Goal: Complete application form

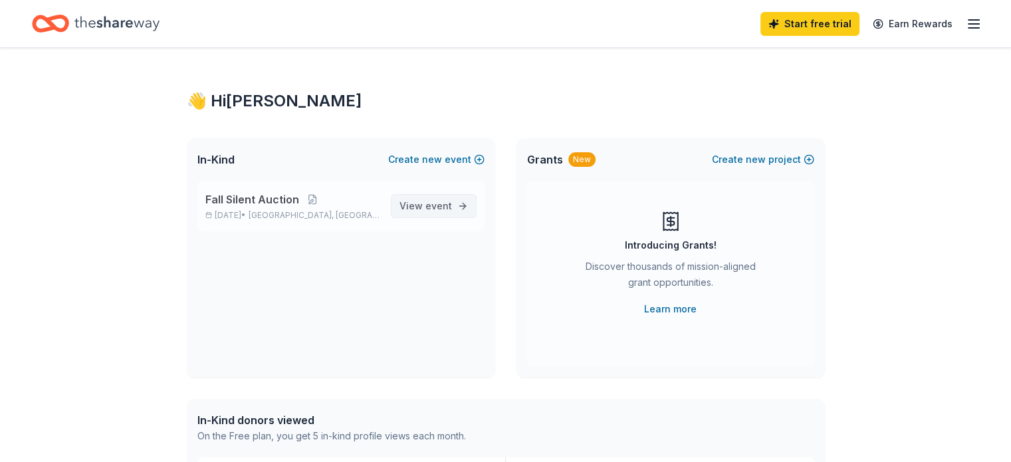
click at [451, 211] on span "View event" at bounding box center [425, 206] width 52 height 16
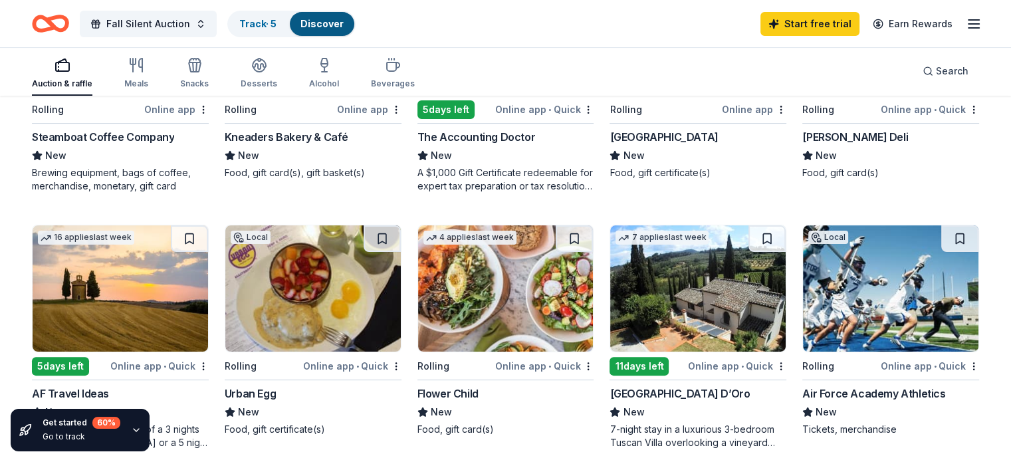
scroll to position [309, 0]
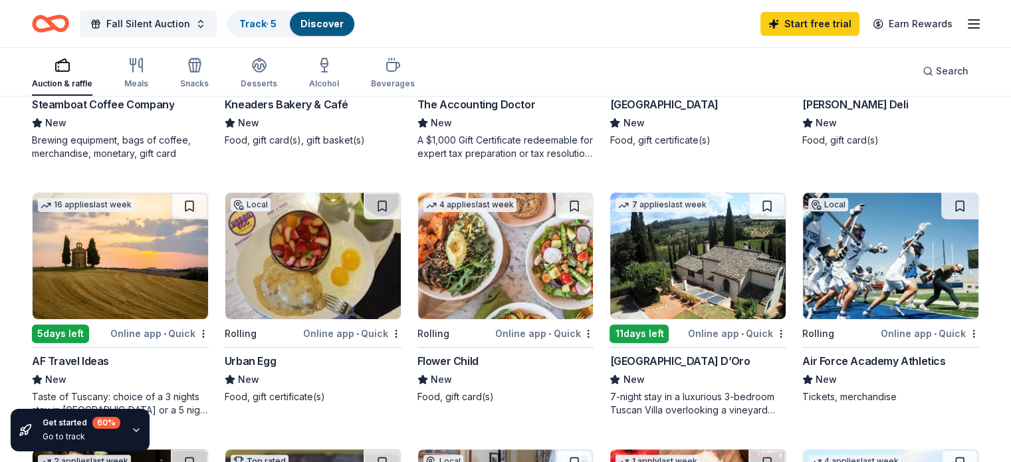
click at [326, 331] on div "Online app • Quick" at bounding box center [352, 333] width 98 height 17
click at [148, 75] on div "Meals" at bounding box center [136, 73] width 24 height 32
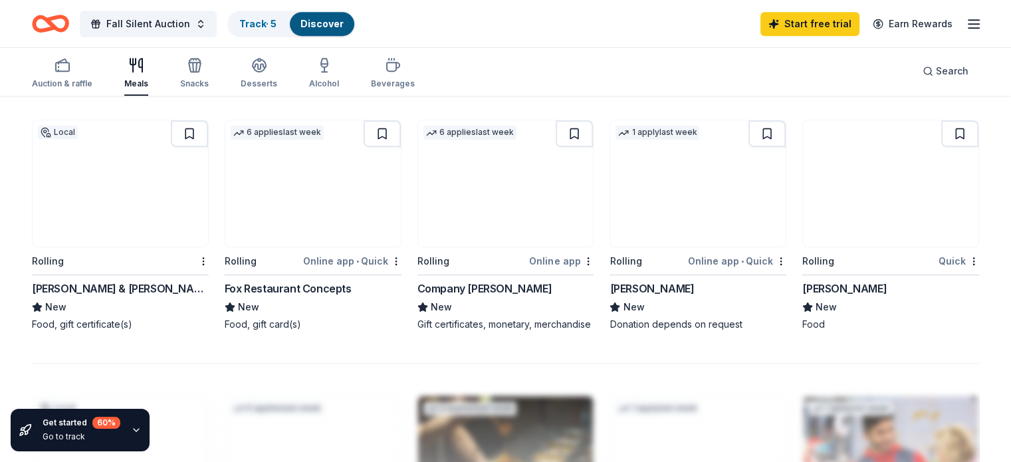
scroll to position [874, 0]
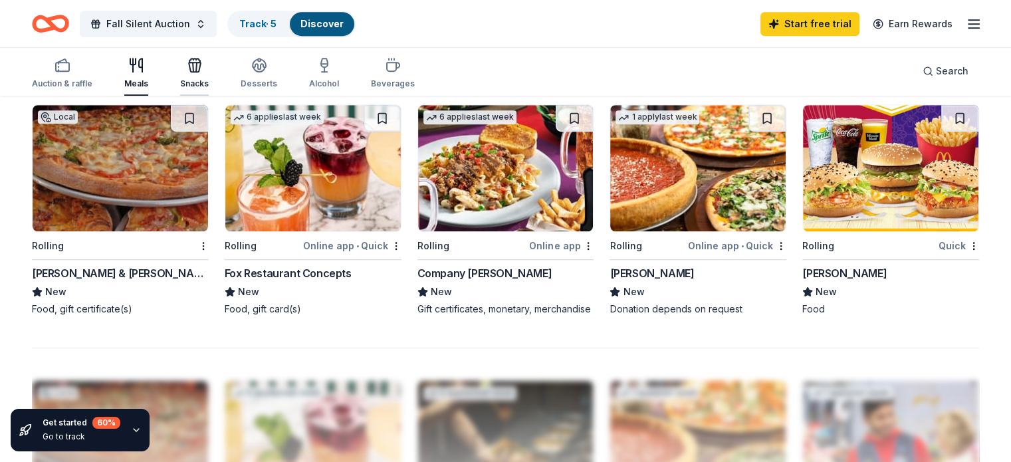
click at [209, 55] on button "Snacks" at bounding box center [194, 74] width 29 height 44
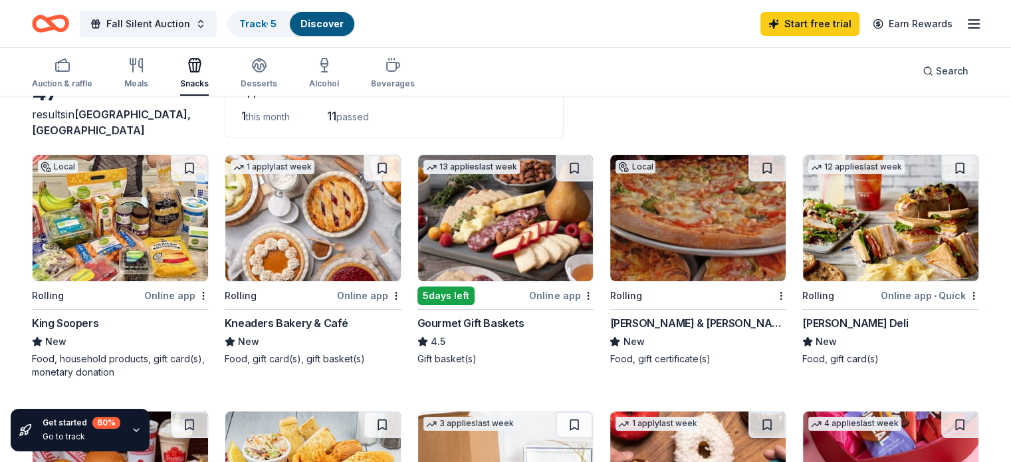
scroll to position [57, 0]
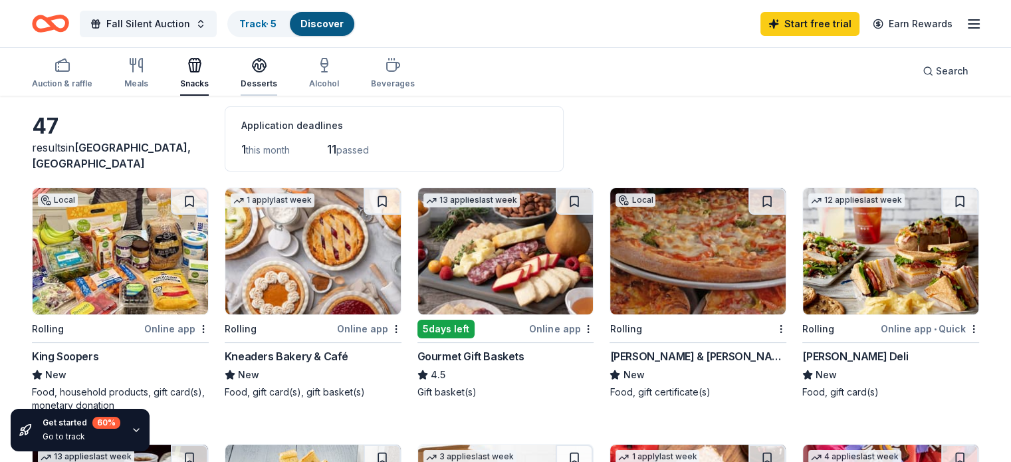
click at [271, 87] on div "Desserts" at bounding box center [259, 83] width 37 height 11
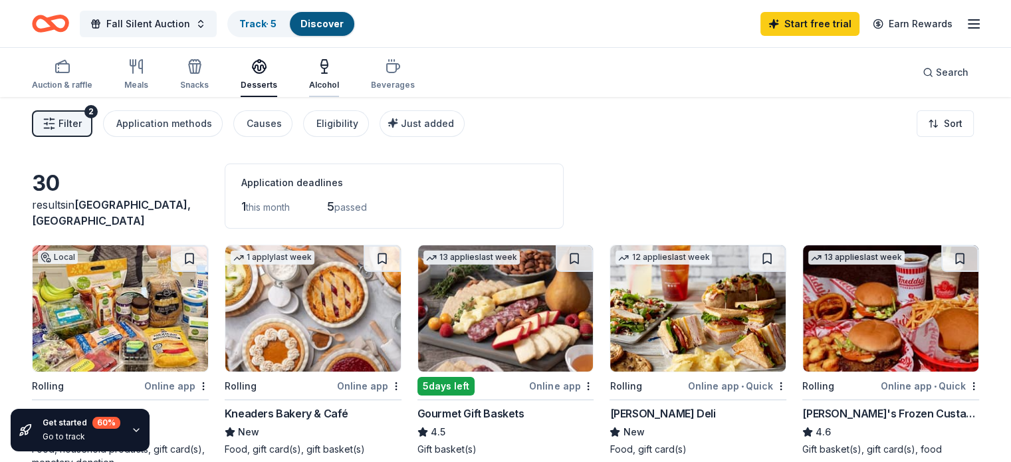
click at [335, 76] on div "Alcohol" at bounding box center [324, 74] width 30 height 32
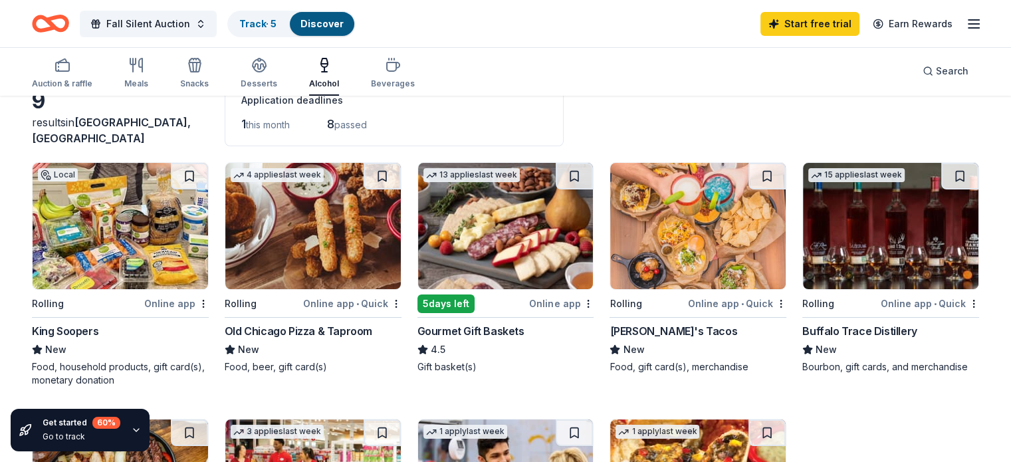
scroll to position [85, 0]
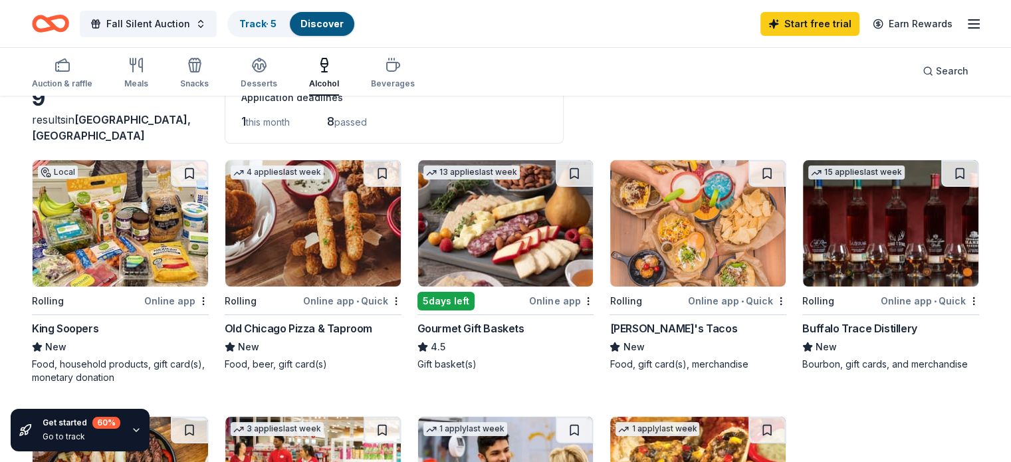
click at [881, 294] on div "Online app • Quick" at bounding box center [930, 300] width 98 height 17
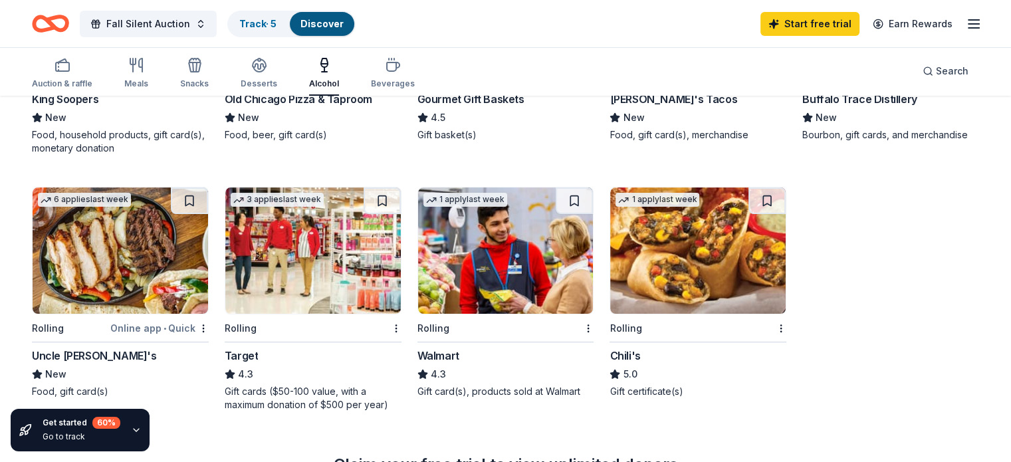
scroll to position [286, 0]
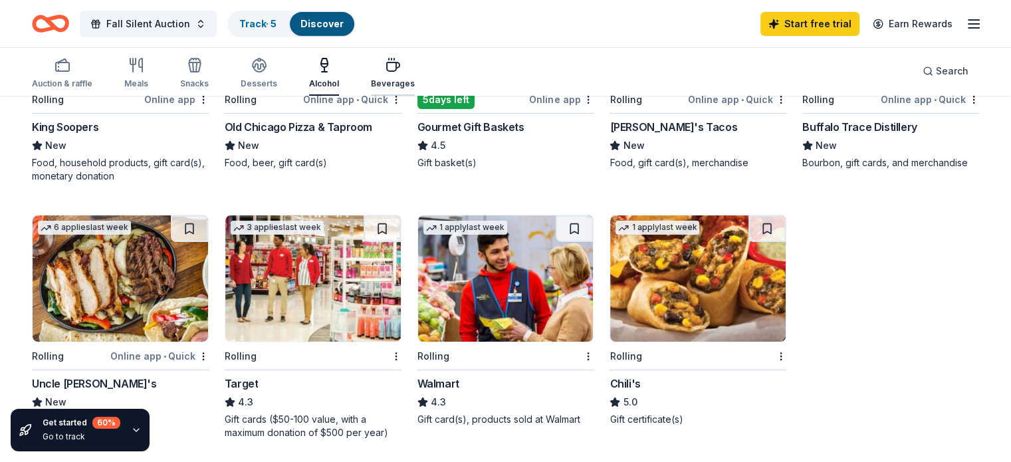
click at [402, 84] on div "Beverages" at bounding box center [393, 83] width 44 height 11
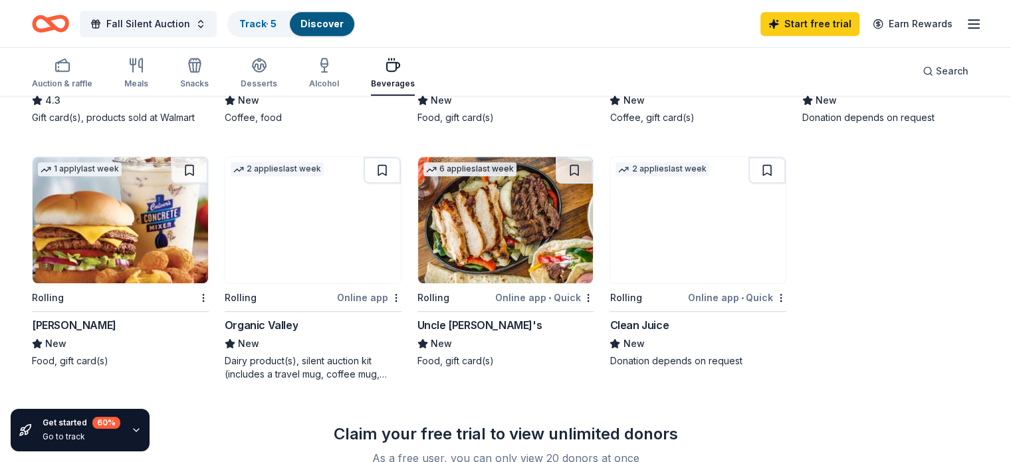
scroll to position [848, 0]
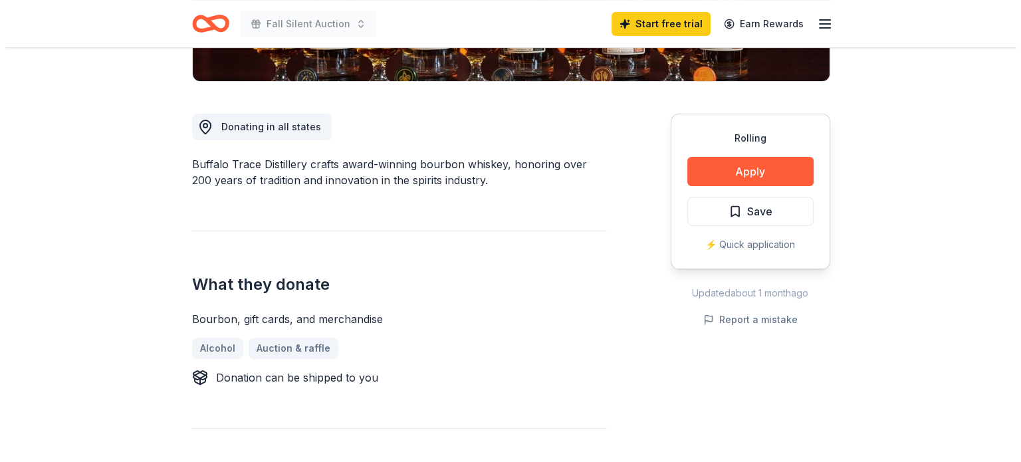
scroll to position [324, 0]
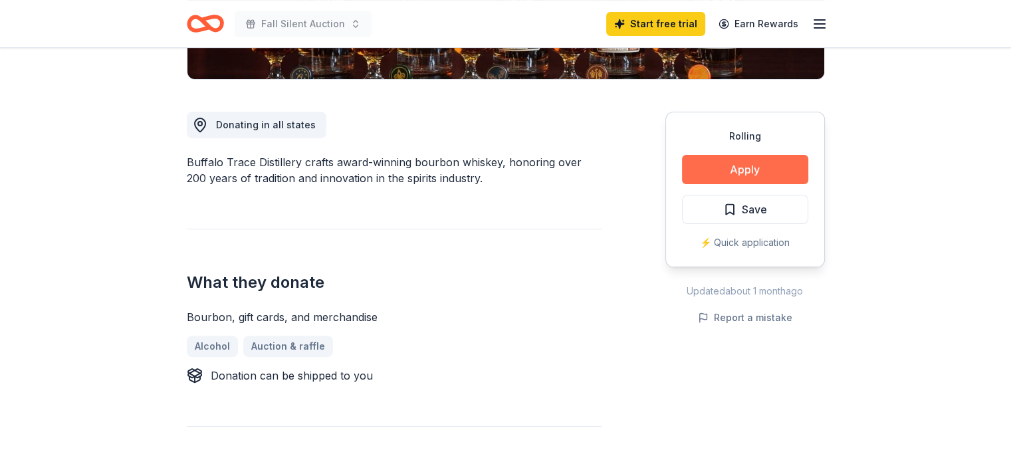
click at [746, 172] on button "Apply" at bounding box center [745, 169] width 126 height 29
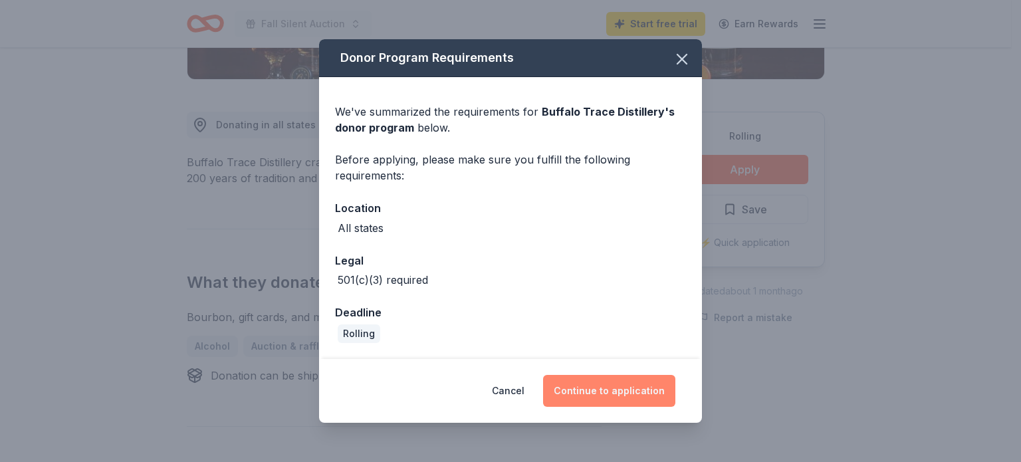
click at [590, 393] on button "Continue to application" at bounding box center [609, 391] width 132 height 32
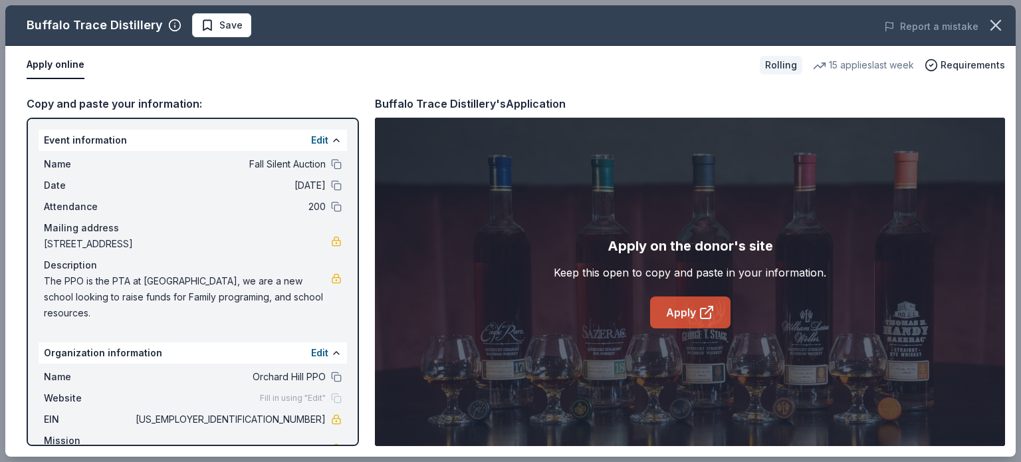
click at [676, 314] on link "Apply" at bounding box center [690, 312] width 80 height 32
